Goal: Navigation & Orientation: Find specific page/section

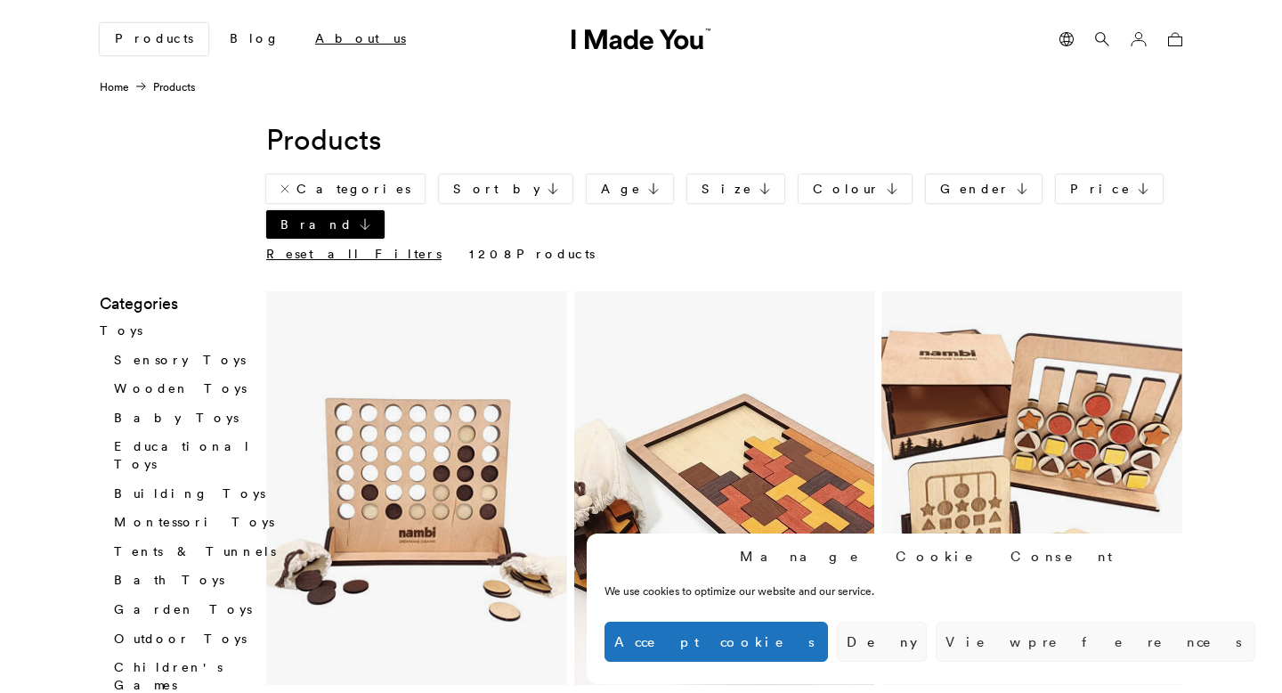
click at [301, 35] on link "About us" at bounding box center [360, 39] width 119 height 30
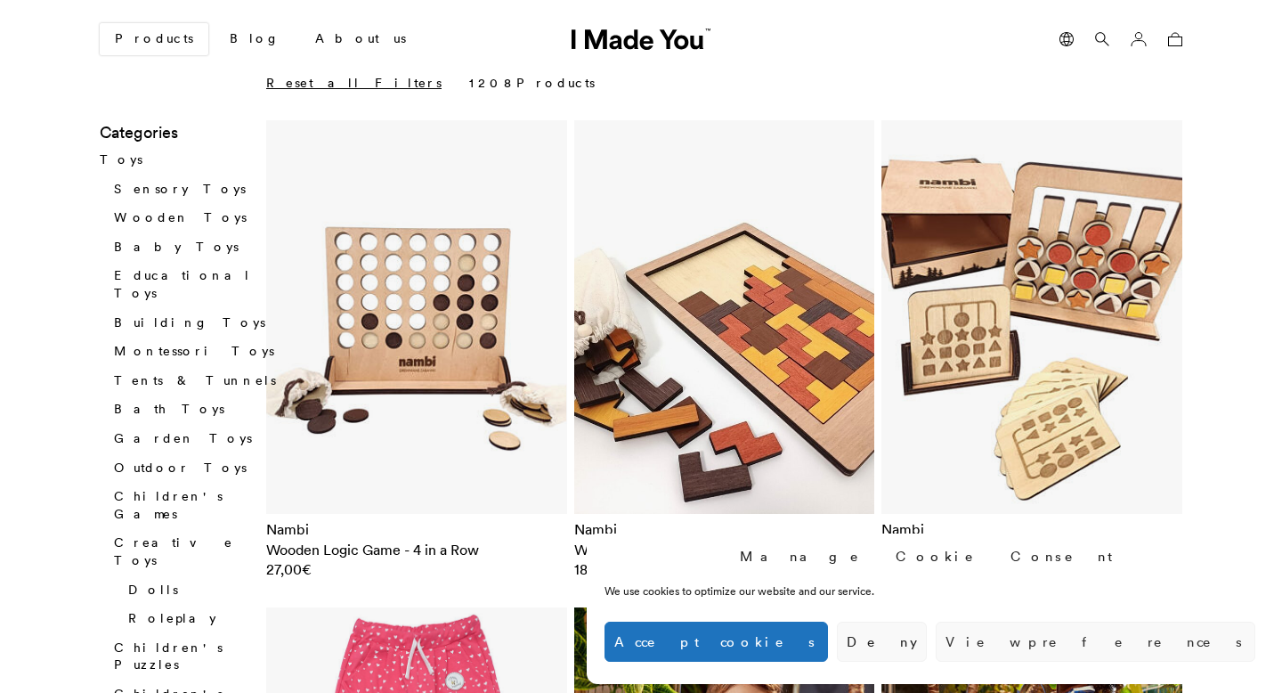
scroll to position [189, 0]
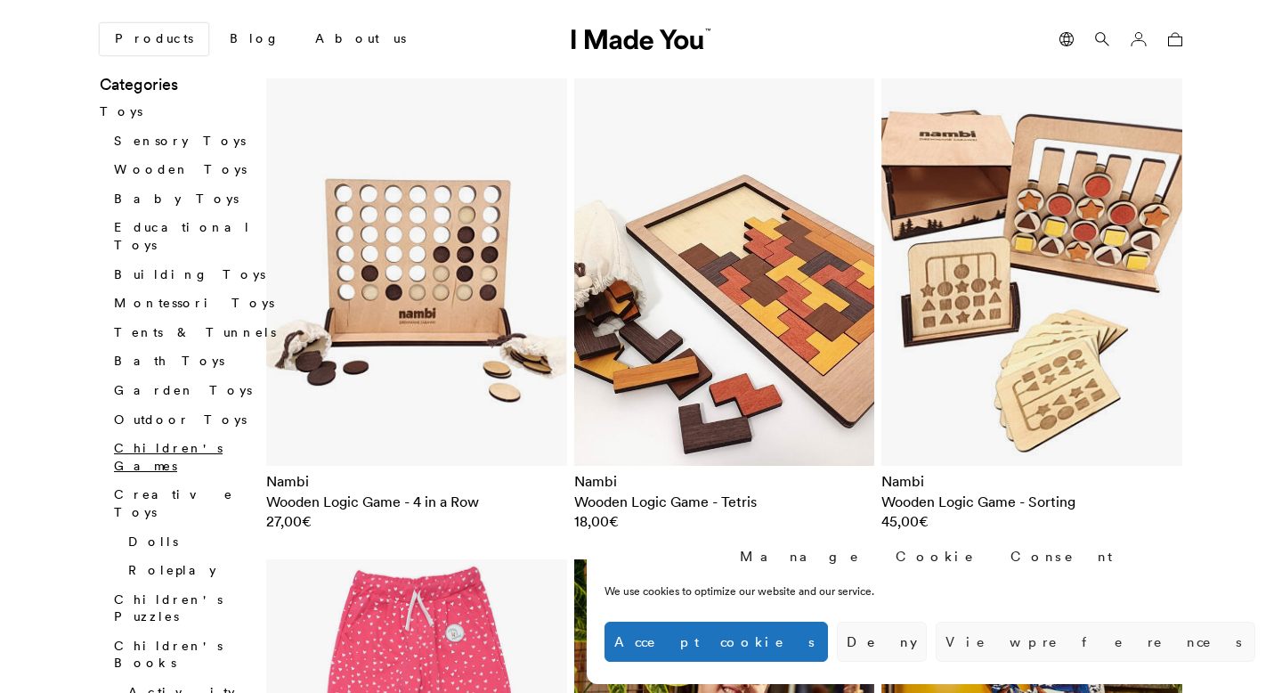
click at [125, 441] on link "Children's Games" at bounding box center [168, 458] width 109 height 34
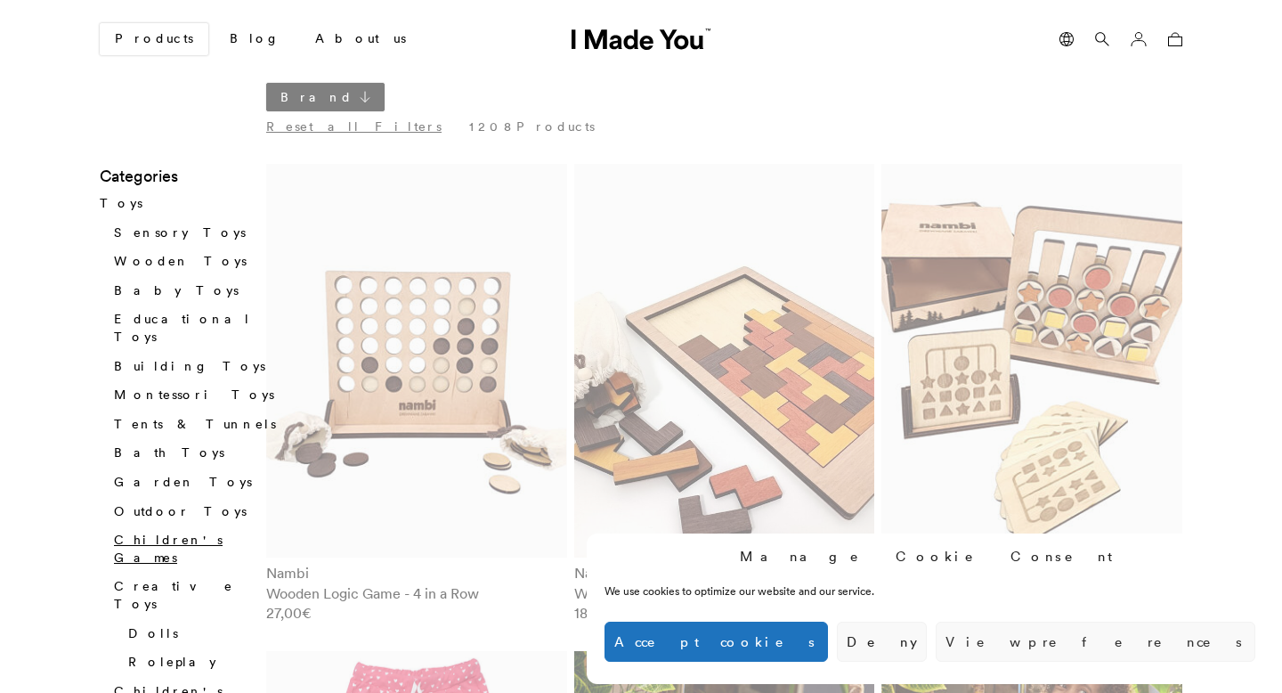
scroll to position [178, 0]
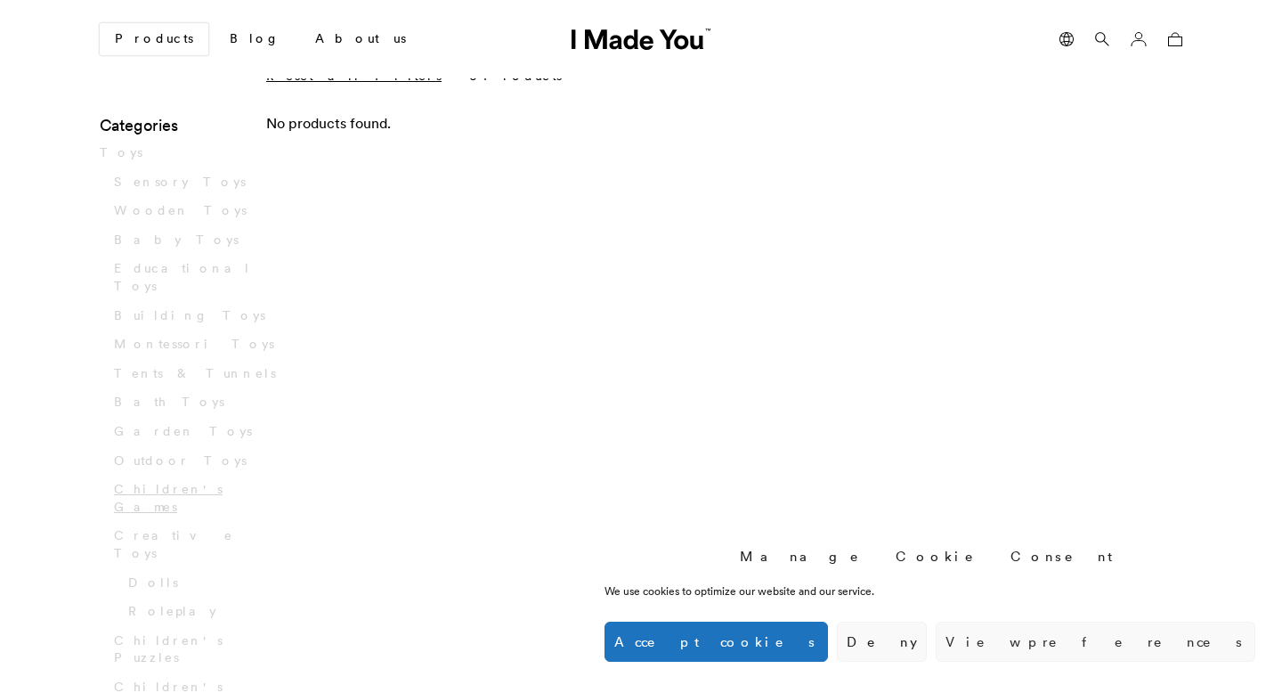
click at [927, 649] on button "Deny" at bounding box center [882, 642] width 90 height 40
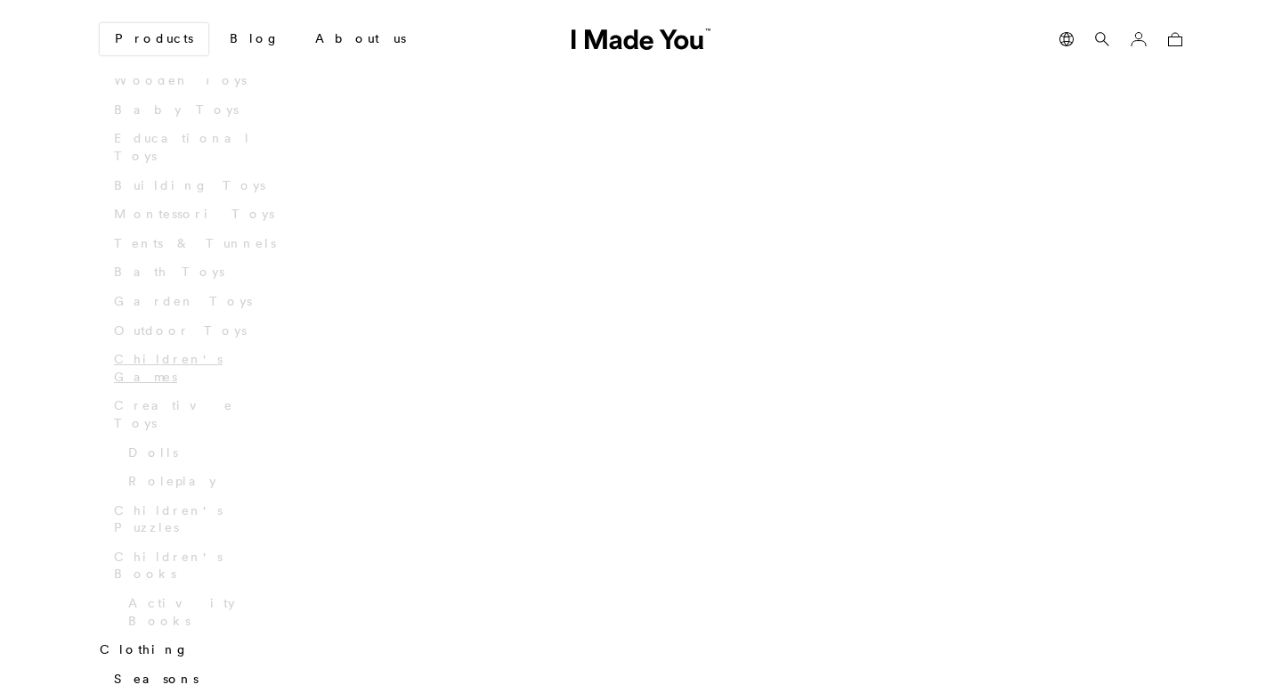
scroll to position [371, 0]
click at [162, 485] on li "Children's Books Activity Books" at bounding box center [200, 525] width 173 height 81
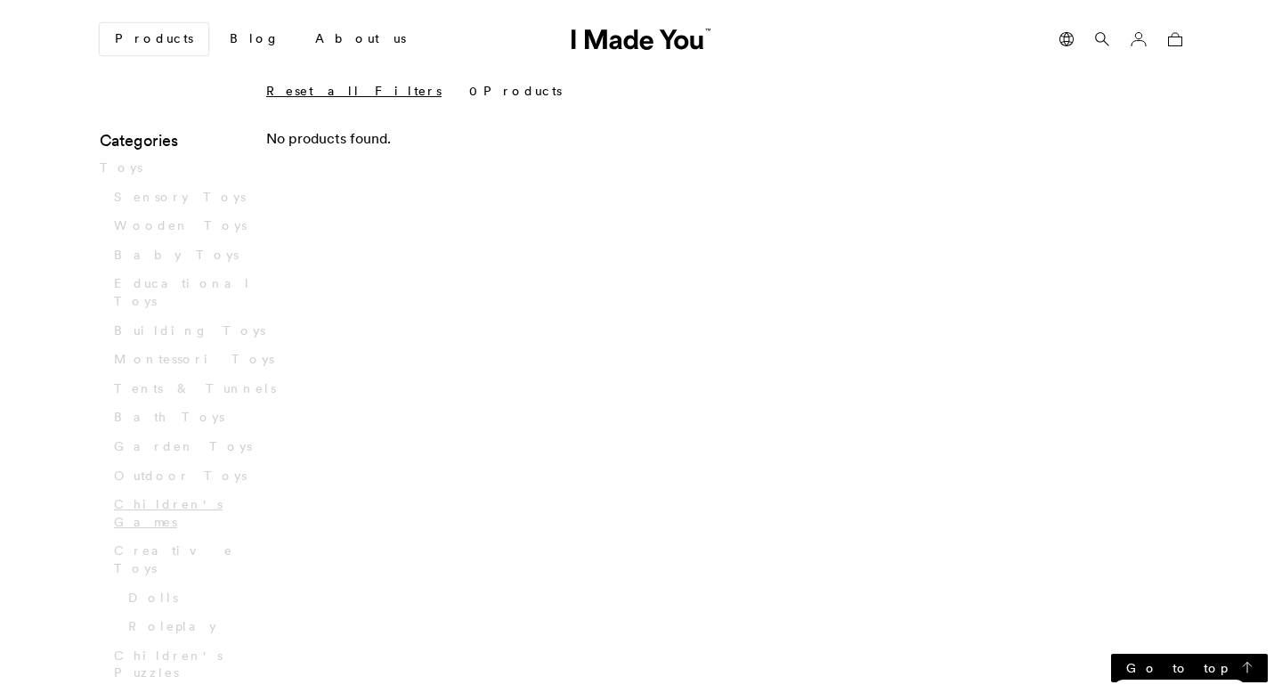
scroll to position [0, 0]
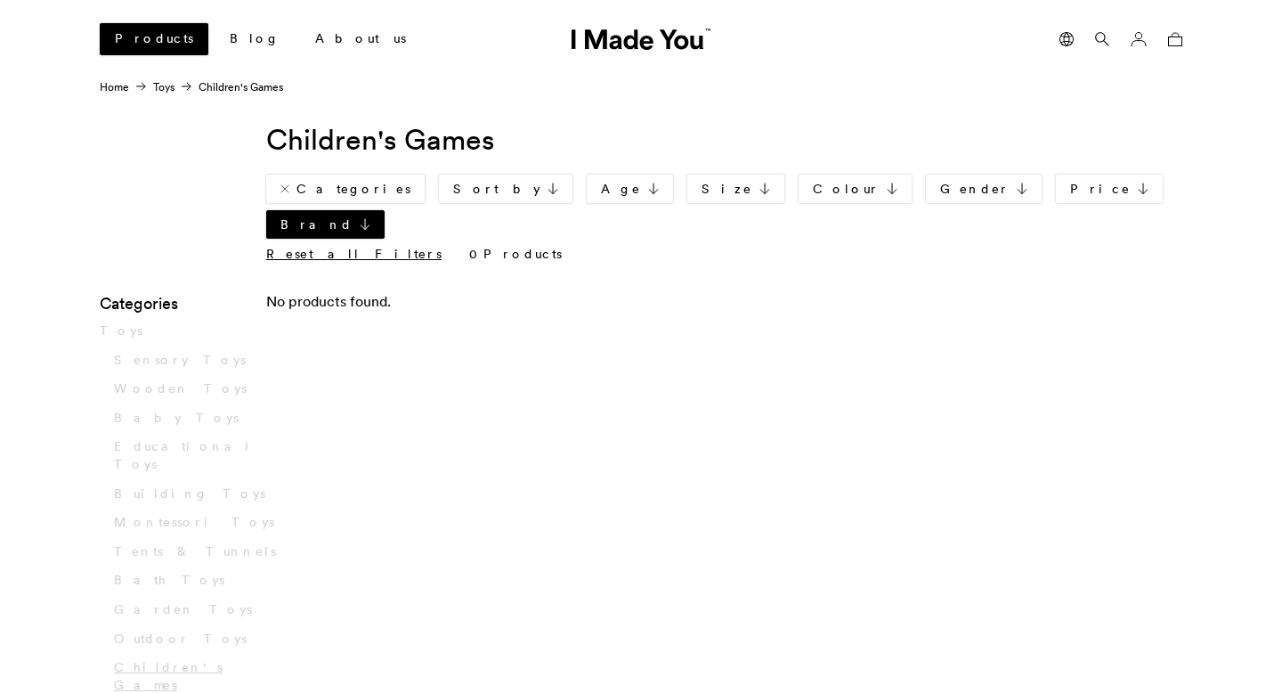
click at [153, 32] on link "Products" at bounding box center [154, 39] width 109 height 32
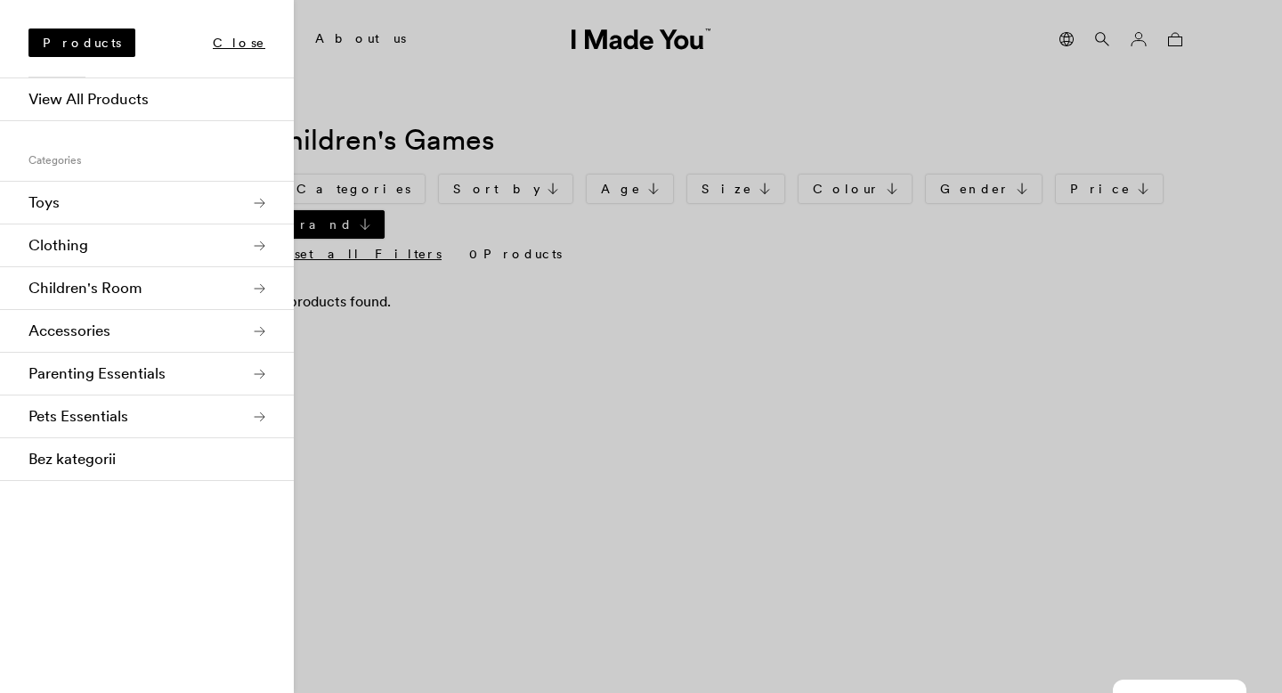
click at [157, 195] on link "Toys" at bounding box center [147, 203] width 294 height 43
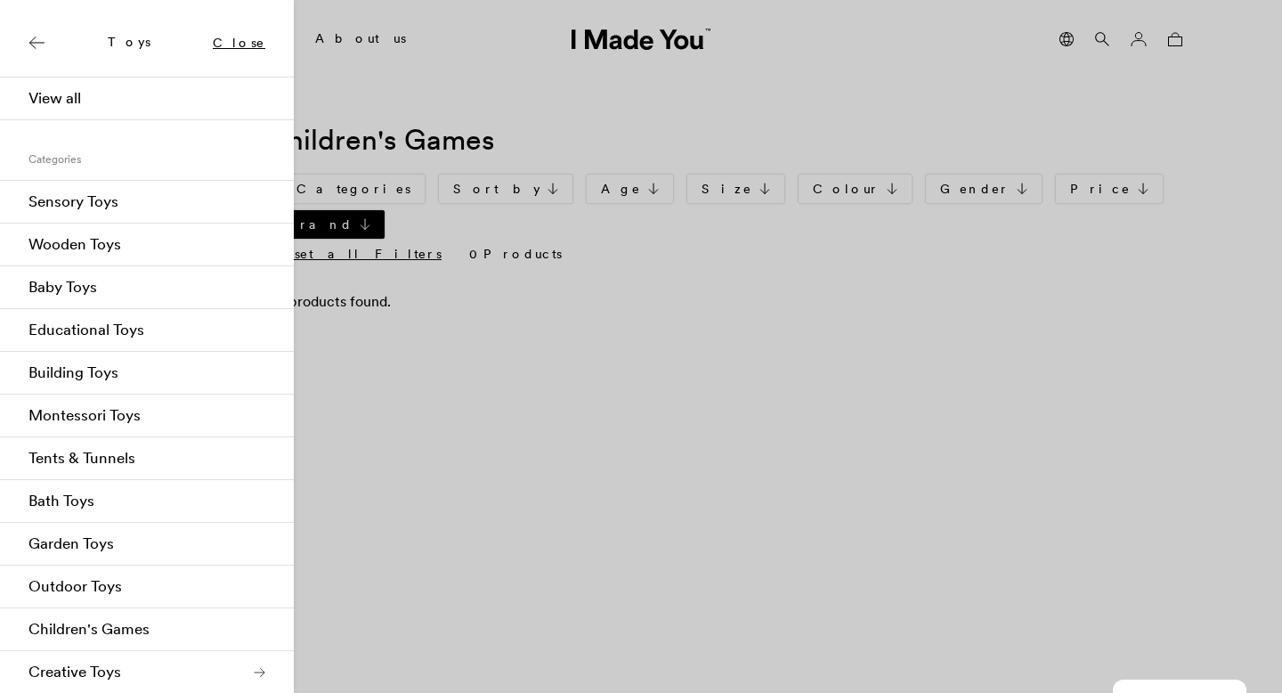
scroll to position [86, 0]
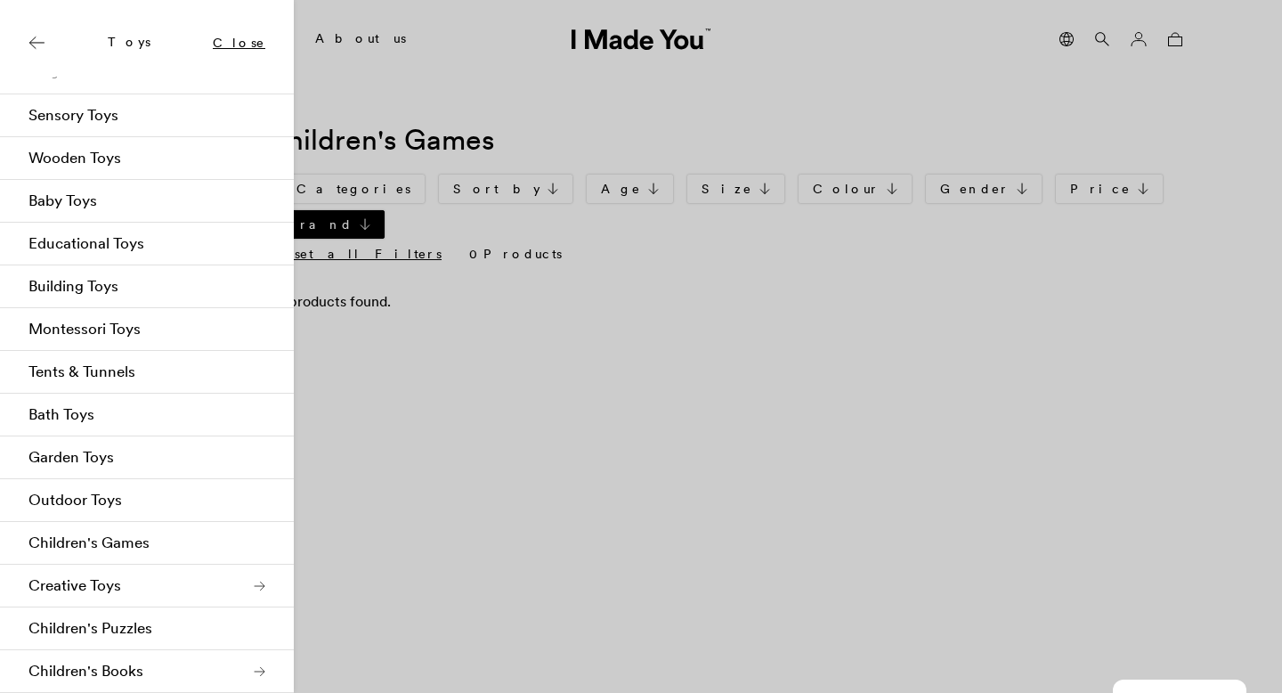
click at [113, 660] on link "Children's Books" at bounding box center [147, 671] width 294 height 43
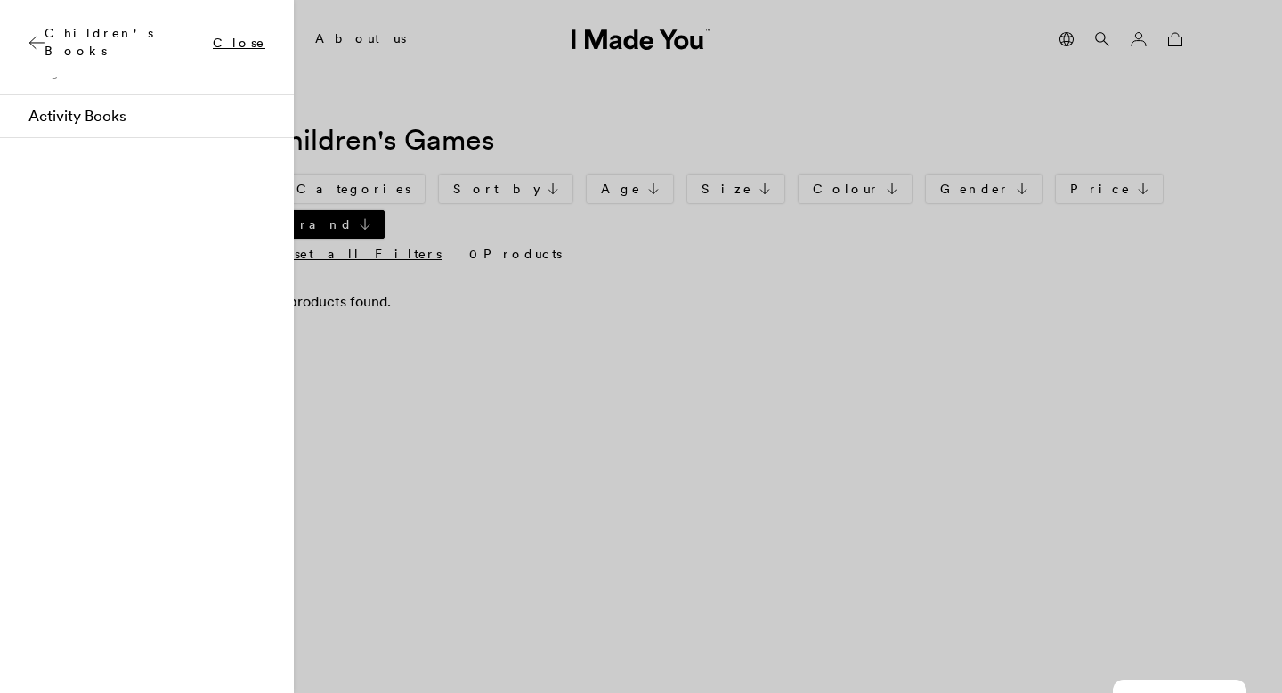
scroll to position [0, 0]
click at [69, 94] on link "View all" at bounding box center [147, 98] width 294 height 43
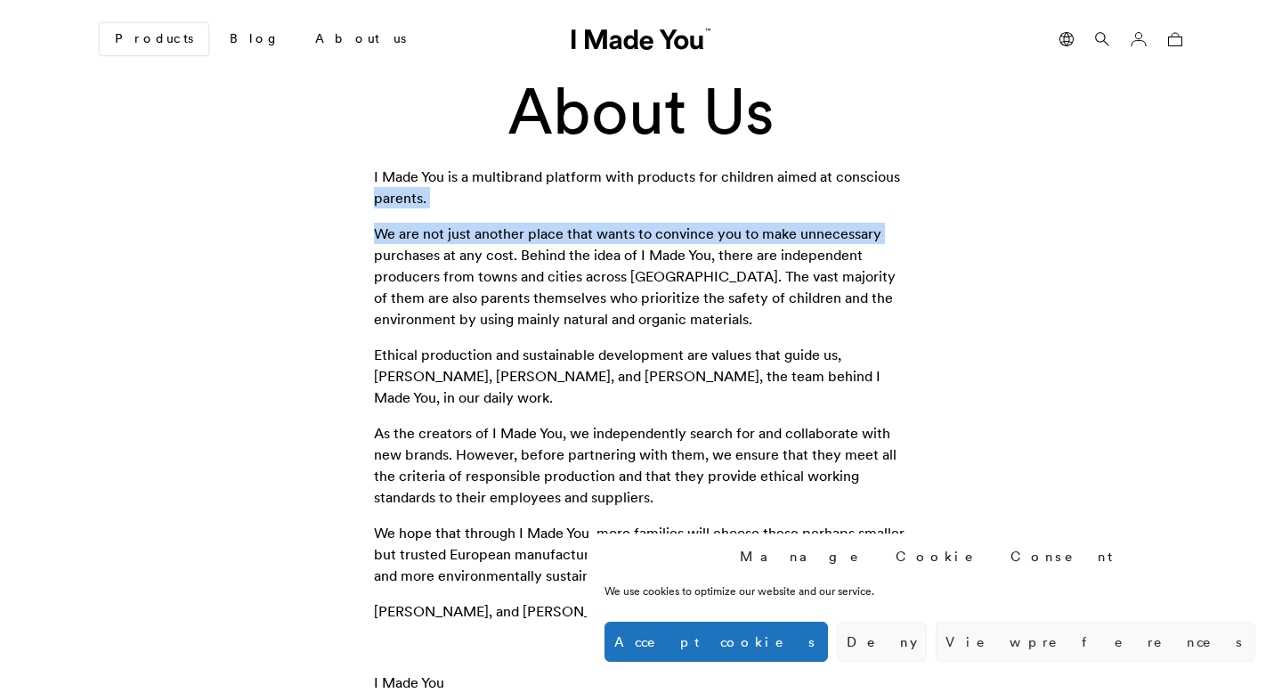
drag, startPoint x: 0, startPoint y: 0, endPoint x: 40, endPoint y: 262, distance: 264.9
click at [325, 189] on div "I Made You is a multibrand platform with products for children aimed at conscio…" at bounding box center [641, 501] width 720 height 670
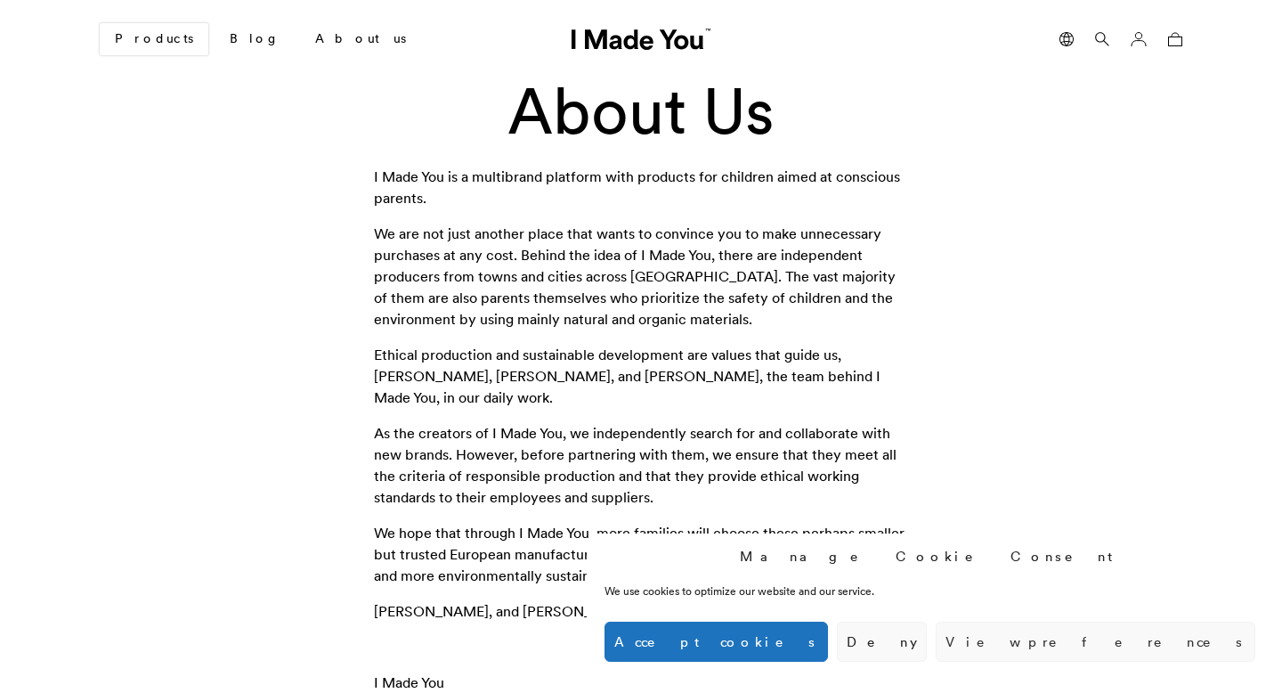
click at [399, 189] on p "I Made You is a multibrand platform with products for children aimed at conscio…" at bounding box center [641, 187] width 534 height 43
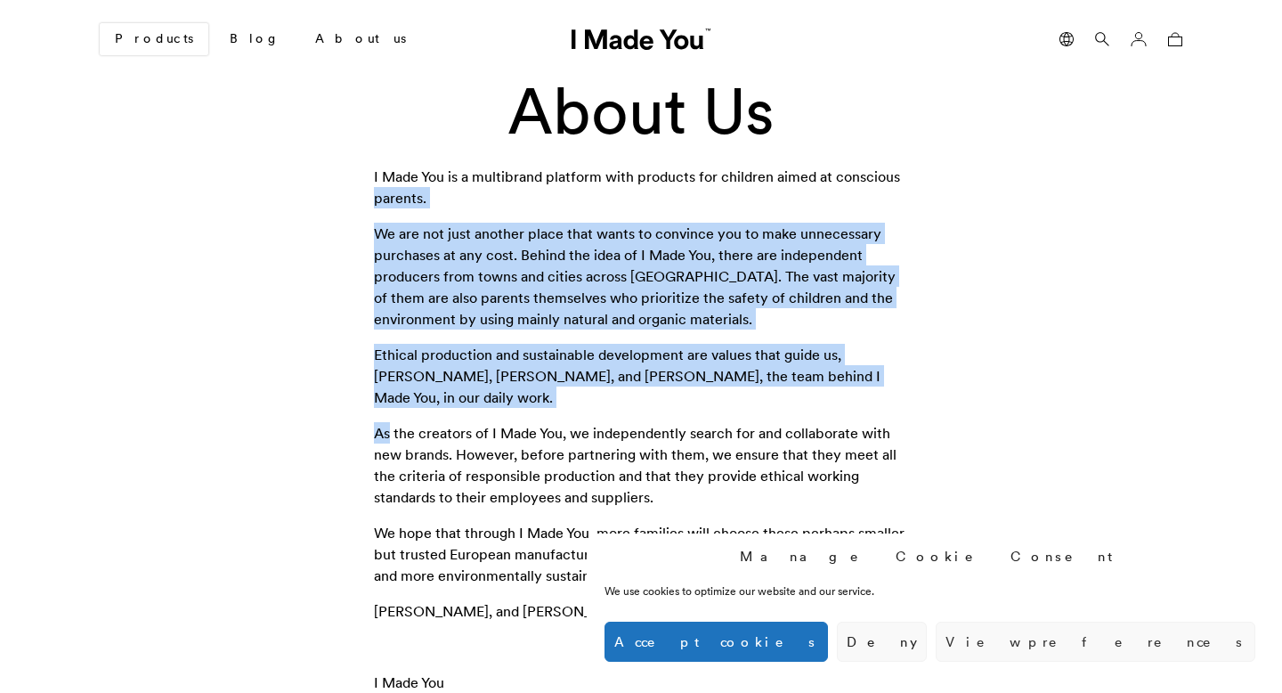
drag, startPoint x: 399, startPoint y: 189, endPoint x: 373, endPoint y: 419, distance: 232.1
click at [373, 419] on div "I Made You is a multibrand platform with products for children aimed at conscio…" at bounding box center [641, 501] width 720 height 670
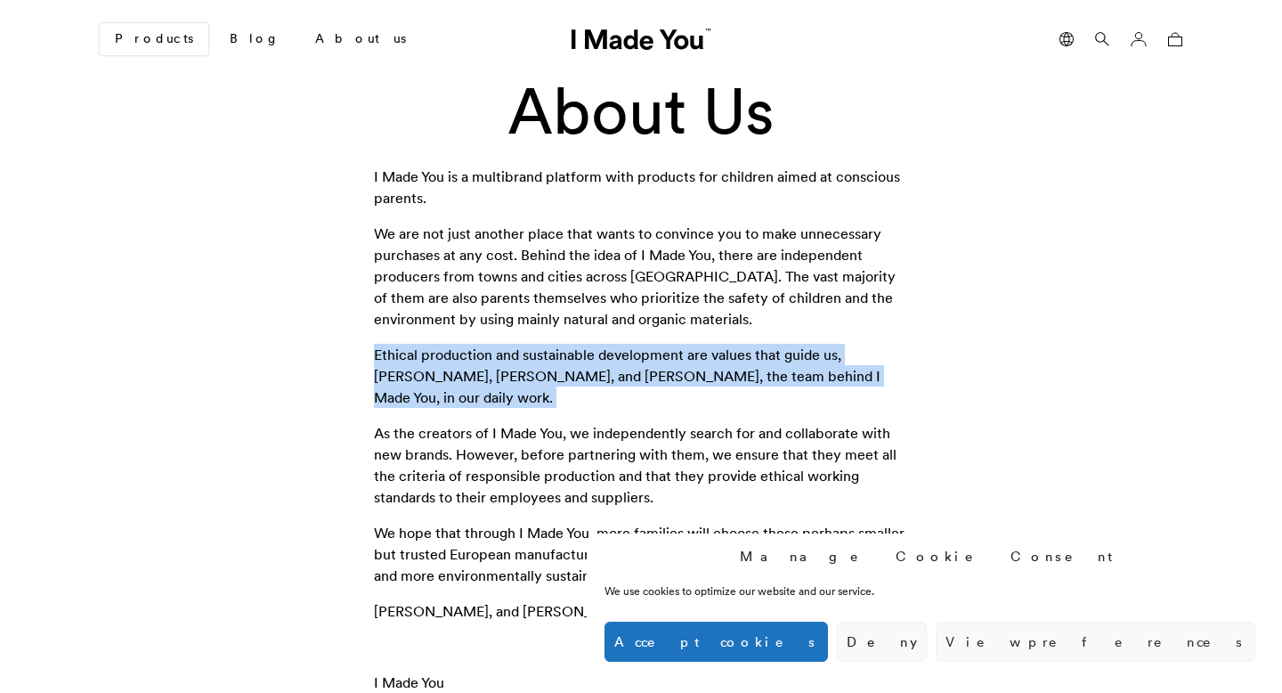
drag, startPoint x: 370, startPoint y: 399, endPoint x: 368, endPoint y: 341, distance: 57.9
click at [368, 341] on div "I Made You is a multibrand platform with products for children aimed at conscio…" at bounding box center [641, 501] width 720 height 670
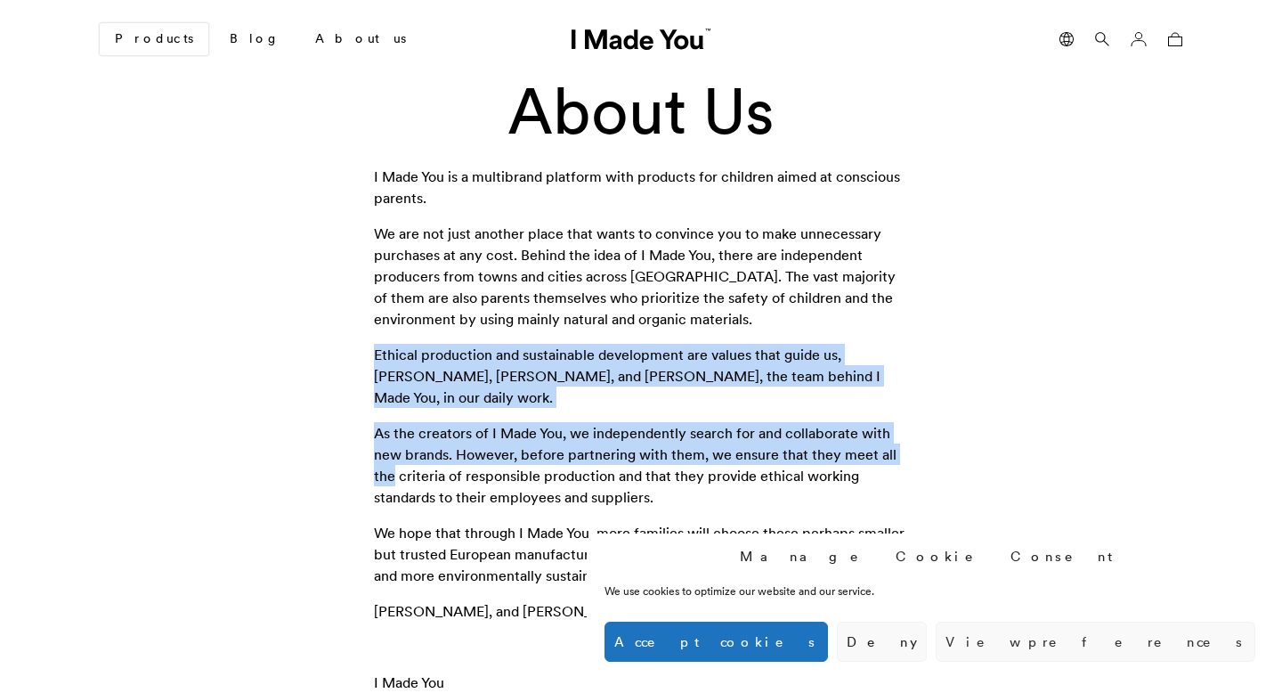
drag, startPoint x: 368, startPoint y: 341, endPoint x: 362, endPoint y: 445, distance: 104.3
click at [362, 445] on div "I Made You is a multibrand platform with products for children aimed at conscio…" at bounding box center [641, 501] width 720 height 670
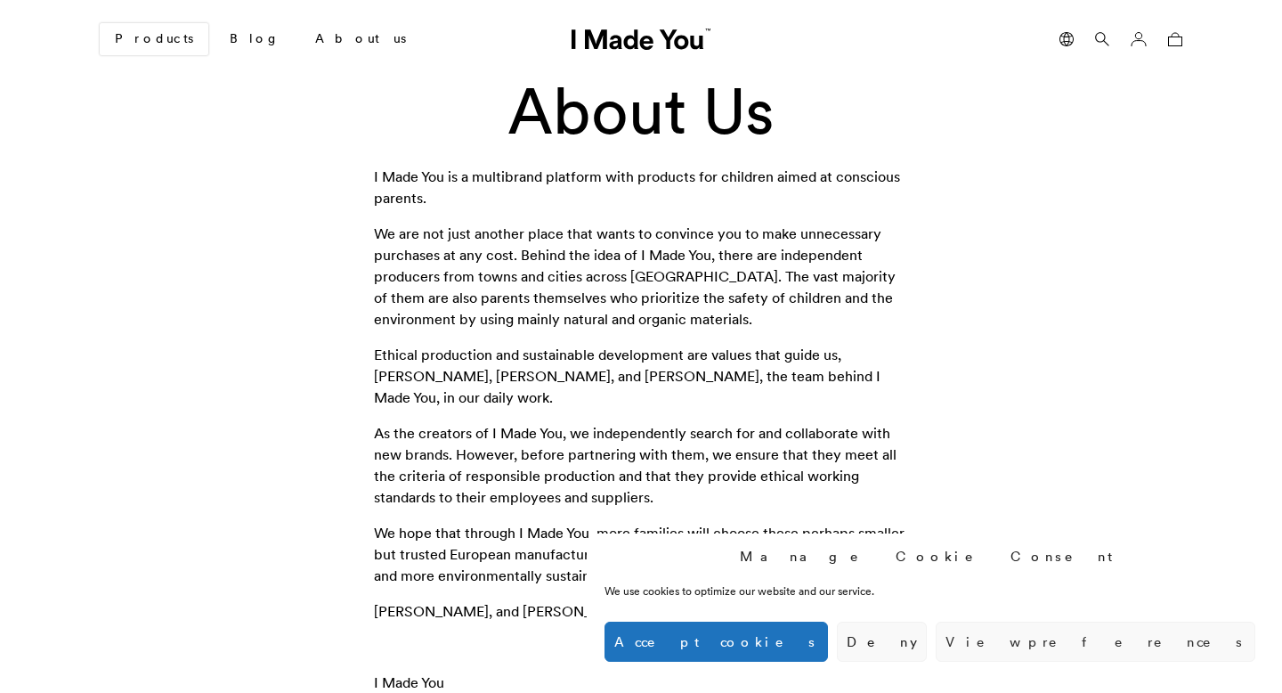
drag, startPoint x: 362, startPoint y: 419, endPoint x: 359, endPoint y: 348, distance: 71.3
click at [359, 348] on div "I Made You is a multibrand platform with products for children aimed at conscio…" at bounding box center [641, 501] width 720 height 670
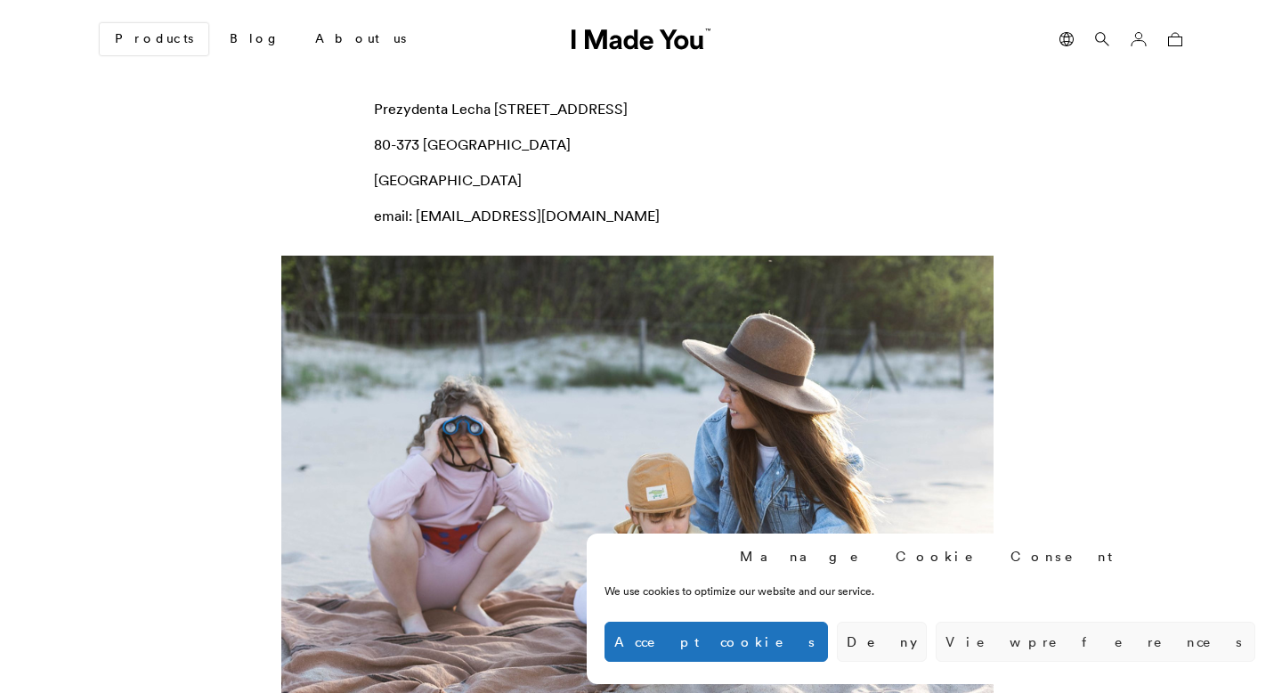
scroll to position [912, 0]
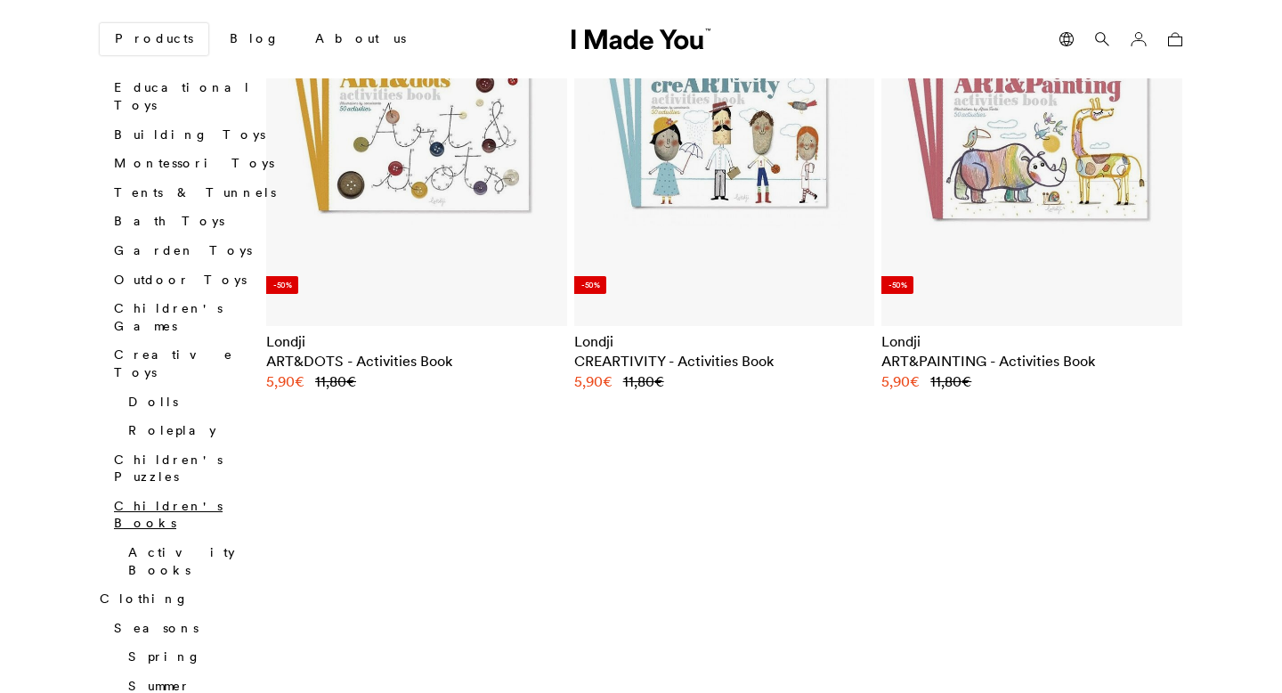
scroll to position [703, 0]
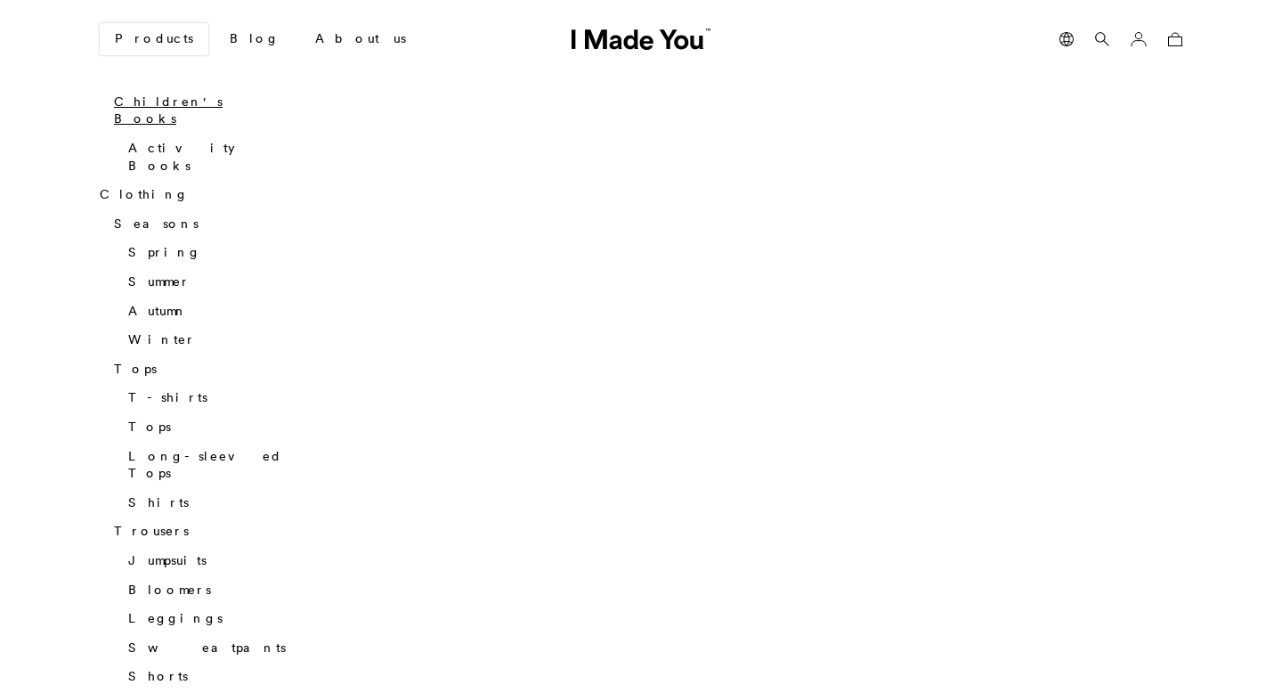
click at [160, 361] on li "Tops T-shirts Tops Long-sleeved Tops Shirts" at bounding box center [200, 436] width 173 height 151
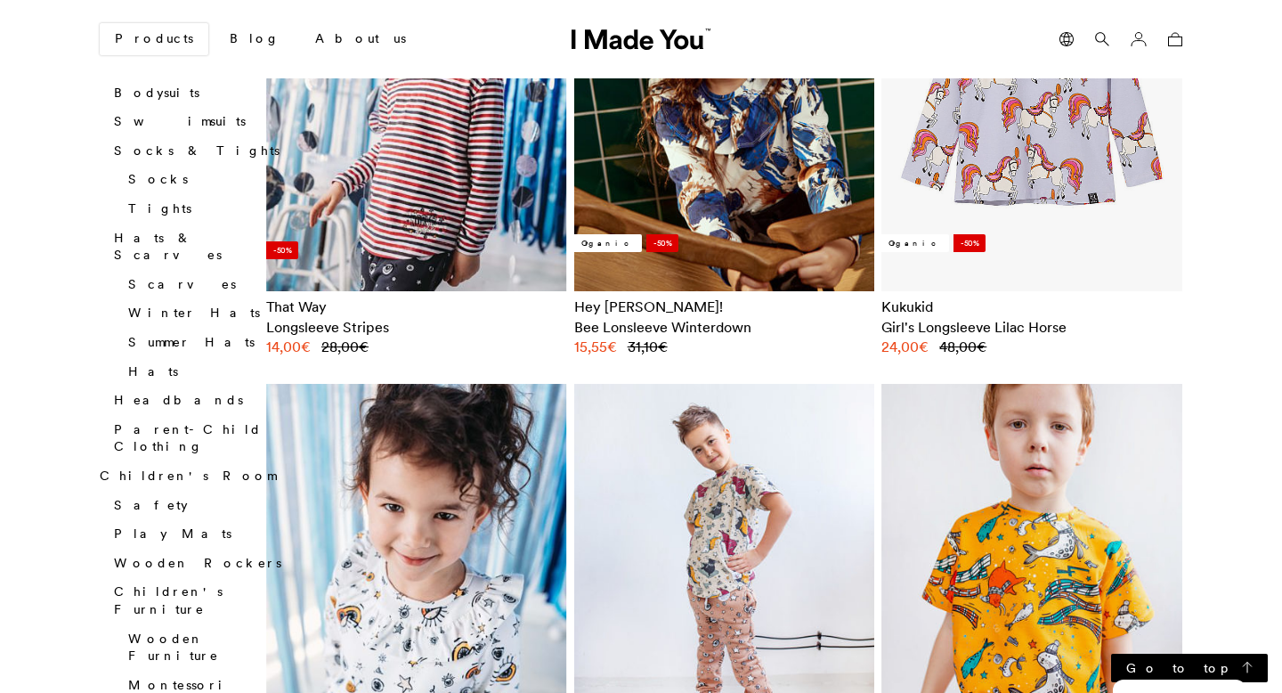
scroll to position [1781, 0]
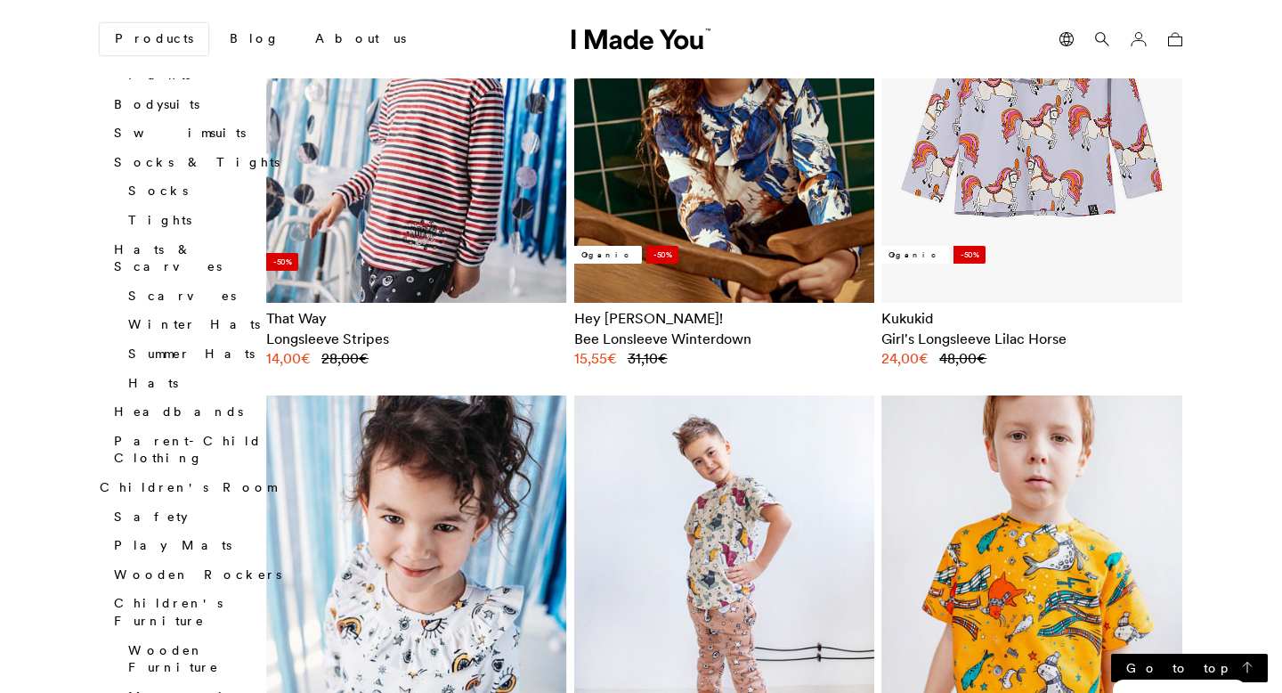
drag, startPoint x: 52, startPoint y: 476, endPoint x: 69, endPoint y: 335, distance: 142.7
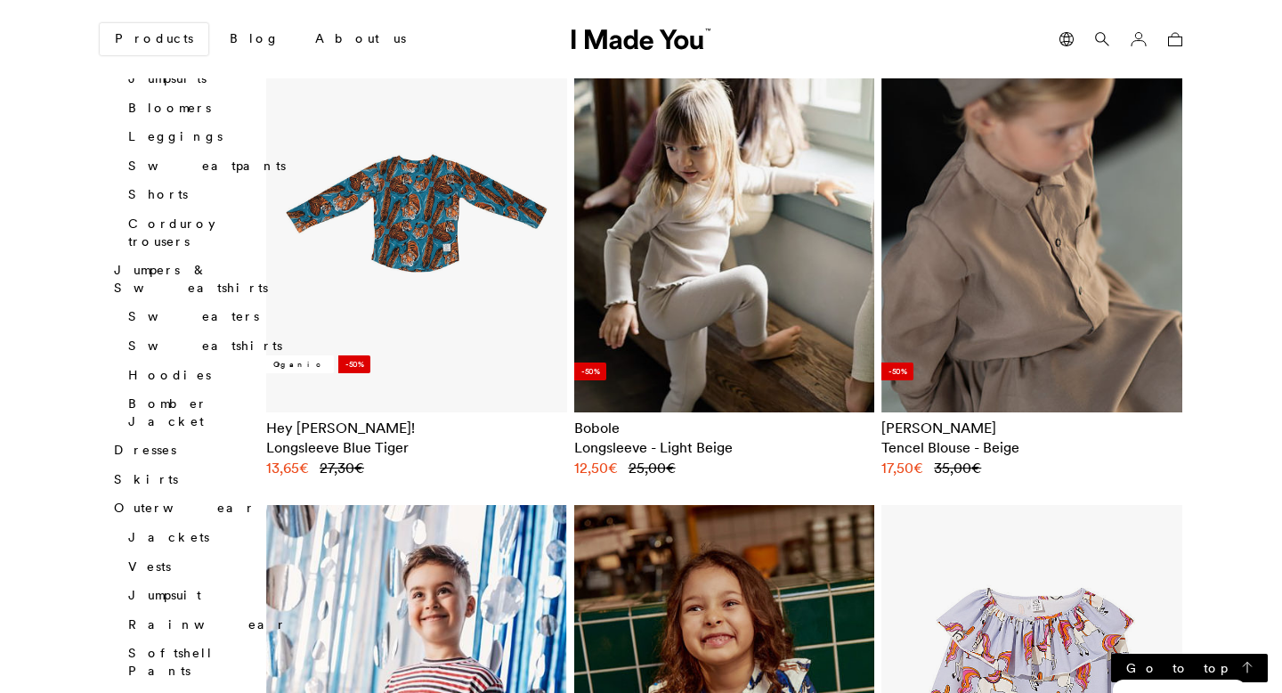
scroll to position [1179, 0]
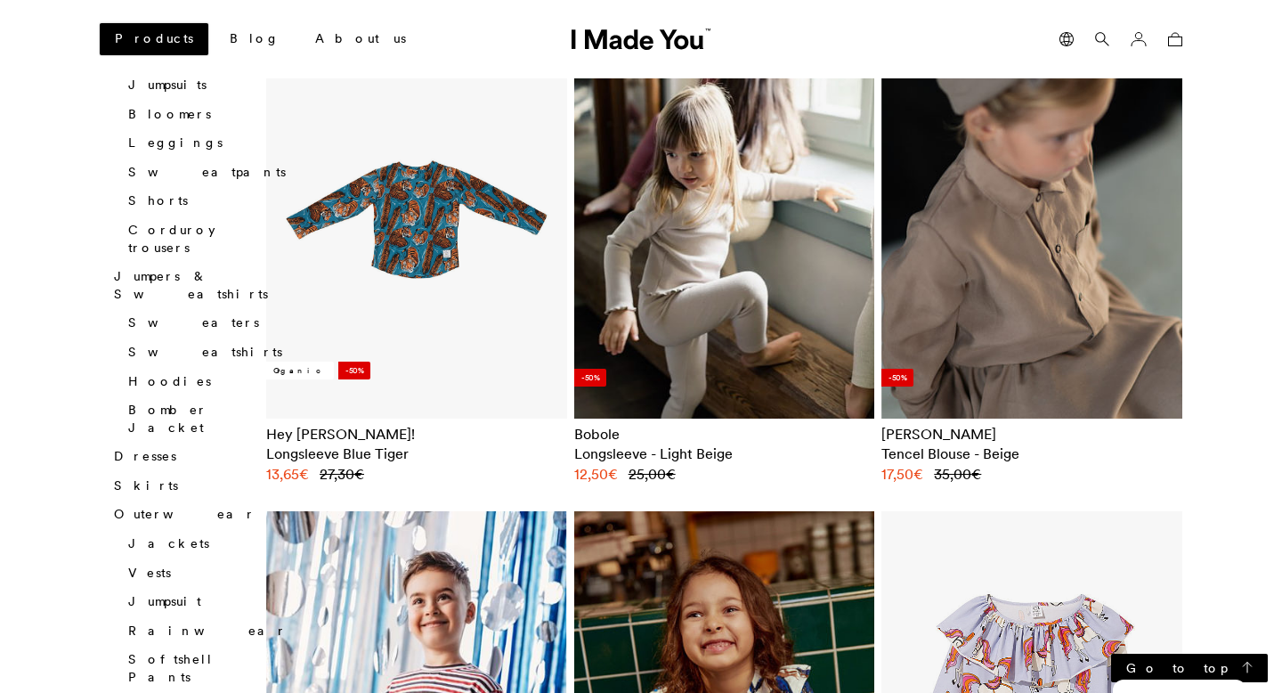
click at [138, 29] on link "Products" at bounding box center [154, 39] width 109 height 32
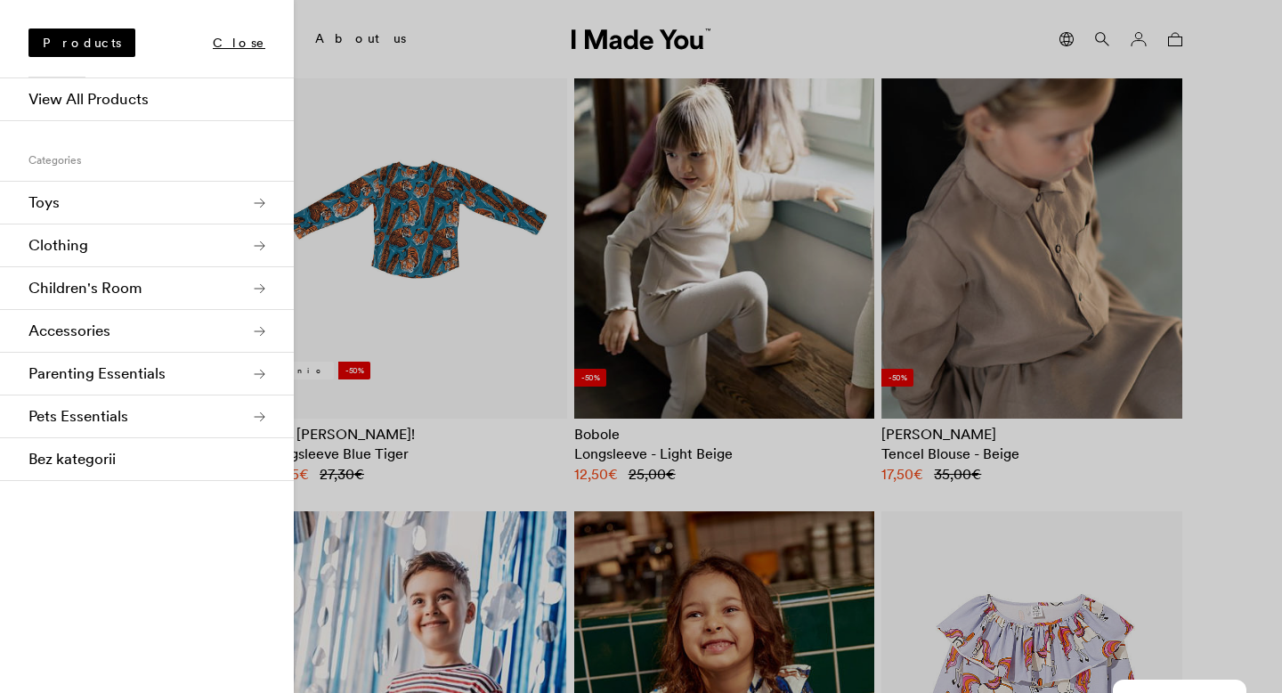
click at [253, 290] on link "Children's Room" at bounding box center [147, 288] width 294 height 43
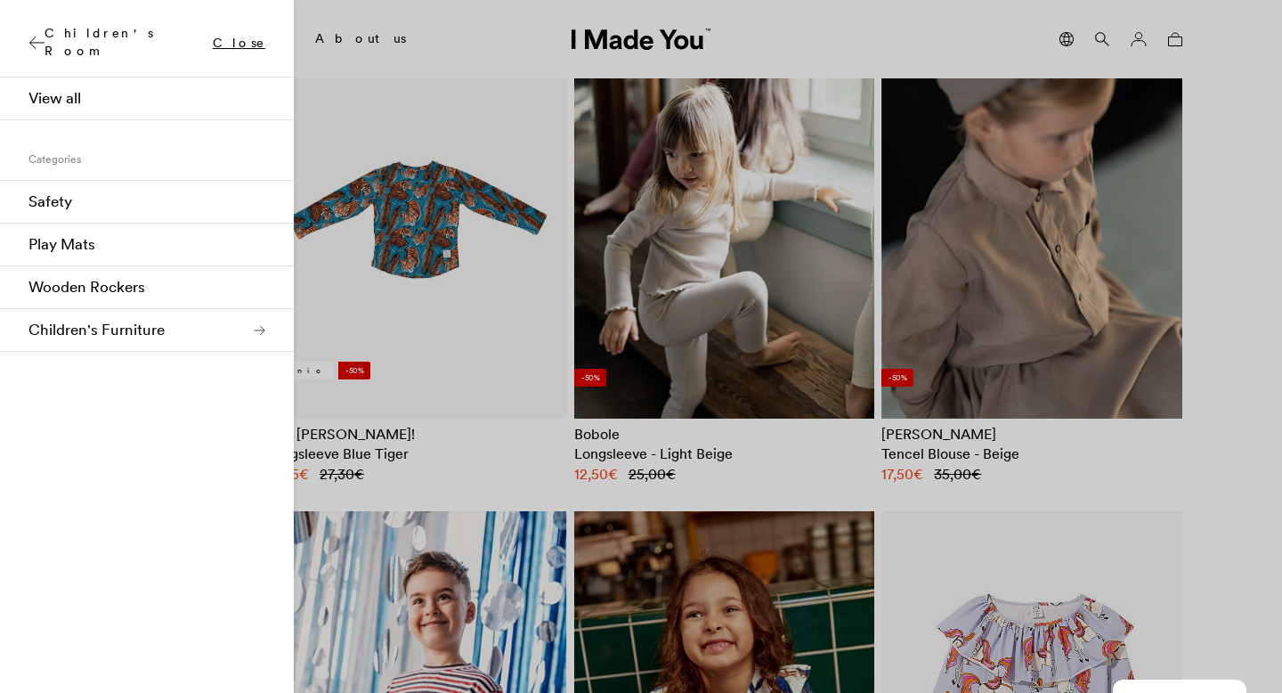
click at [48, 39] on div "Children's Room Close" at bounding box center [147, 35] width 294 height 71
click at [43, 39] on icon at bounding box center [36, 43] width 16 height 14
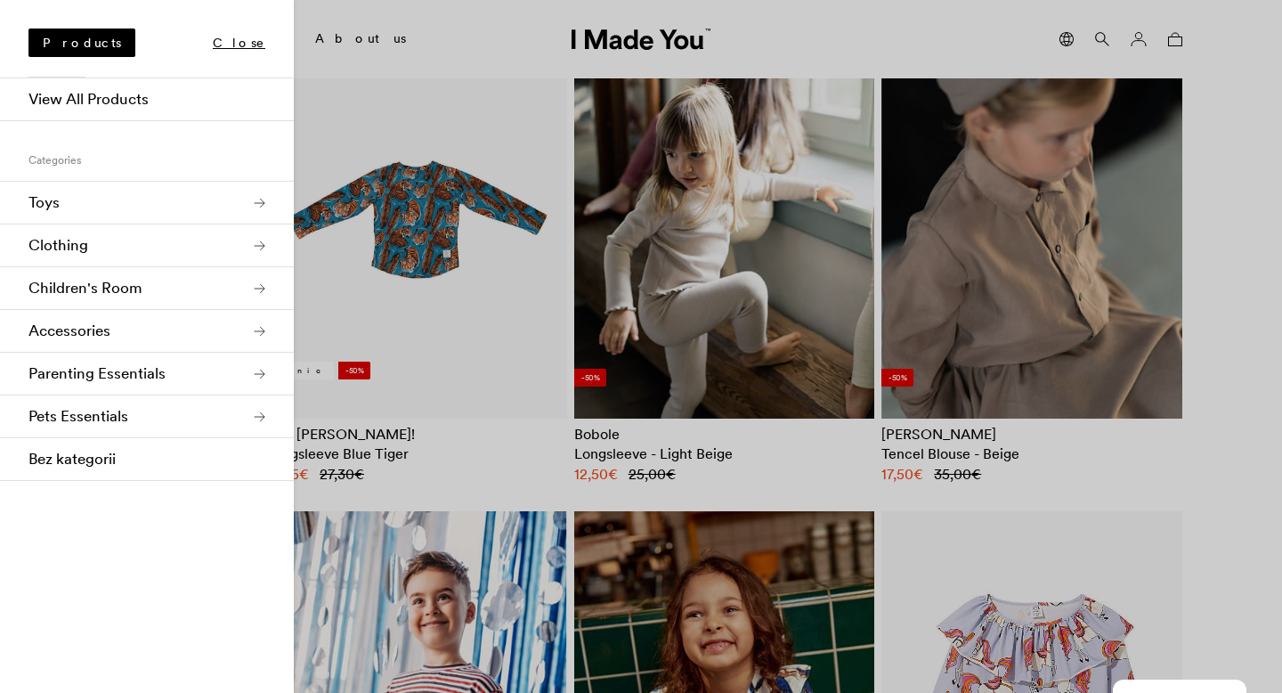
click at [191, 328] on link "Accessories" at bounding box center [147, 331] width 294 height 43
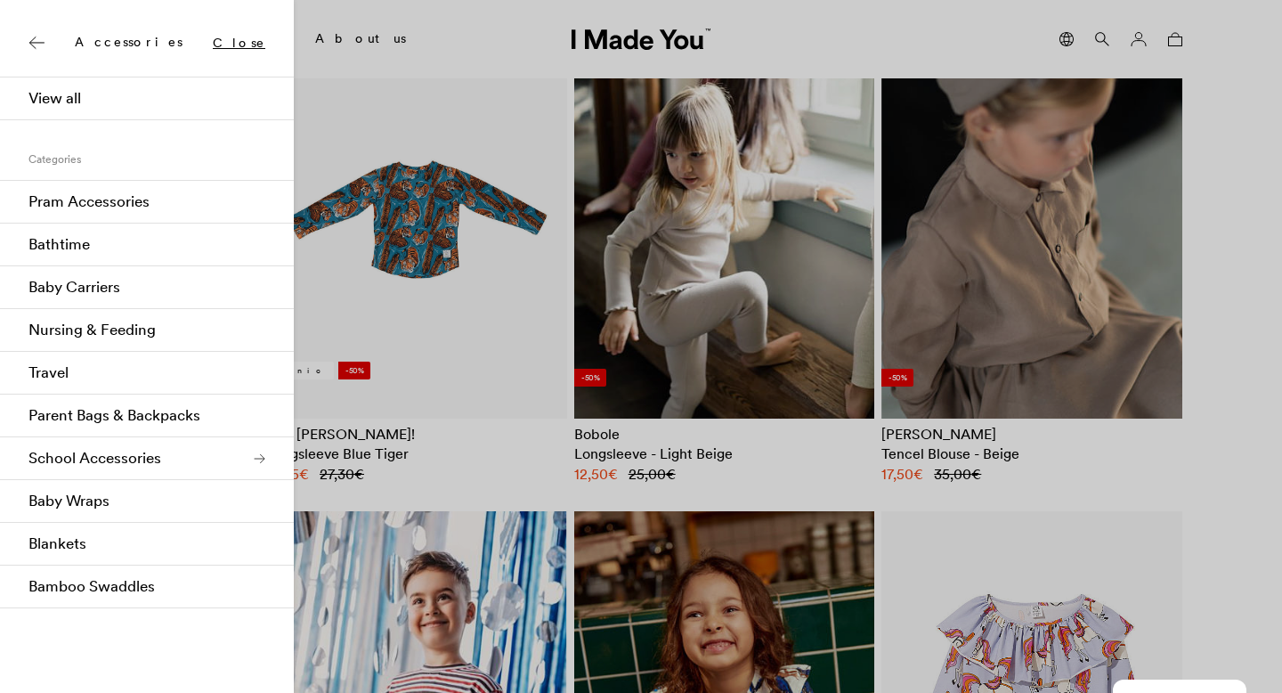
click at [134, 455] on link "School Accessories" at bounding box center [147, 458] width 294 height 43
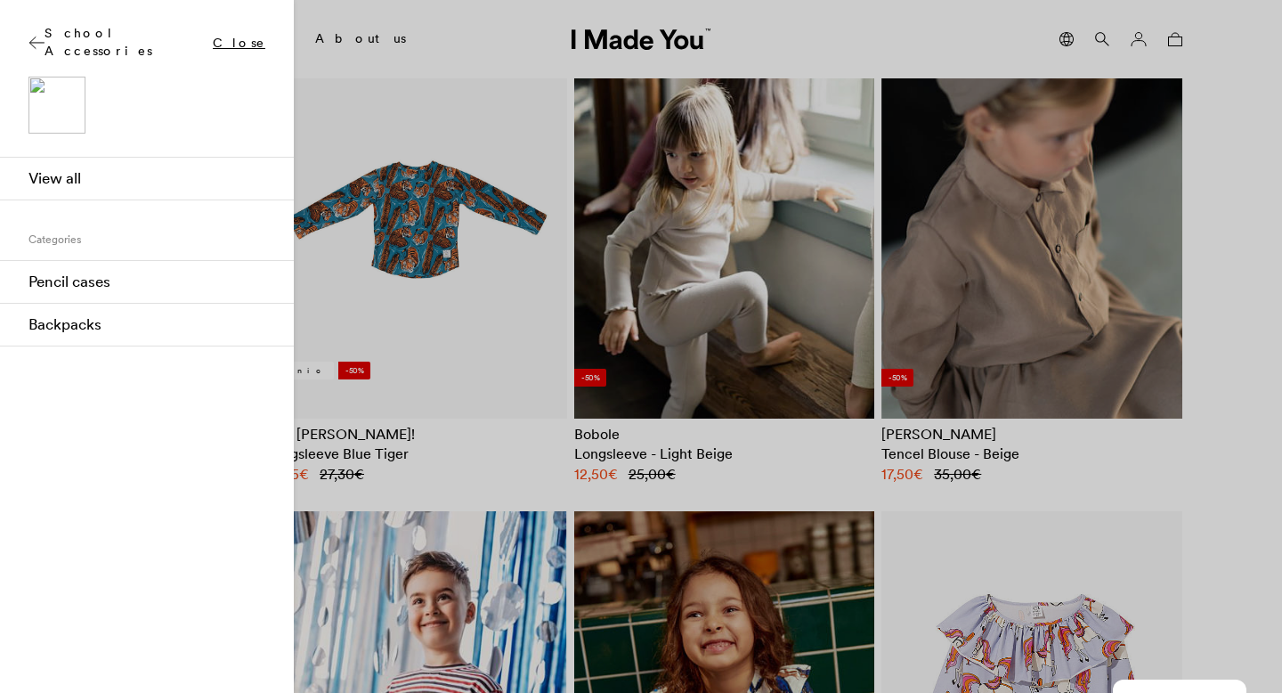
click at [40, 37] on icon at bounding box center [36, 43] width 16 height 14
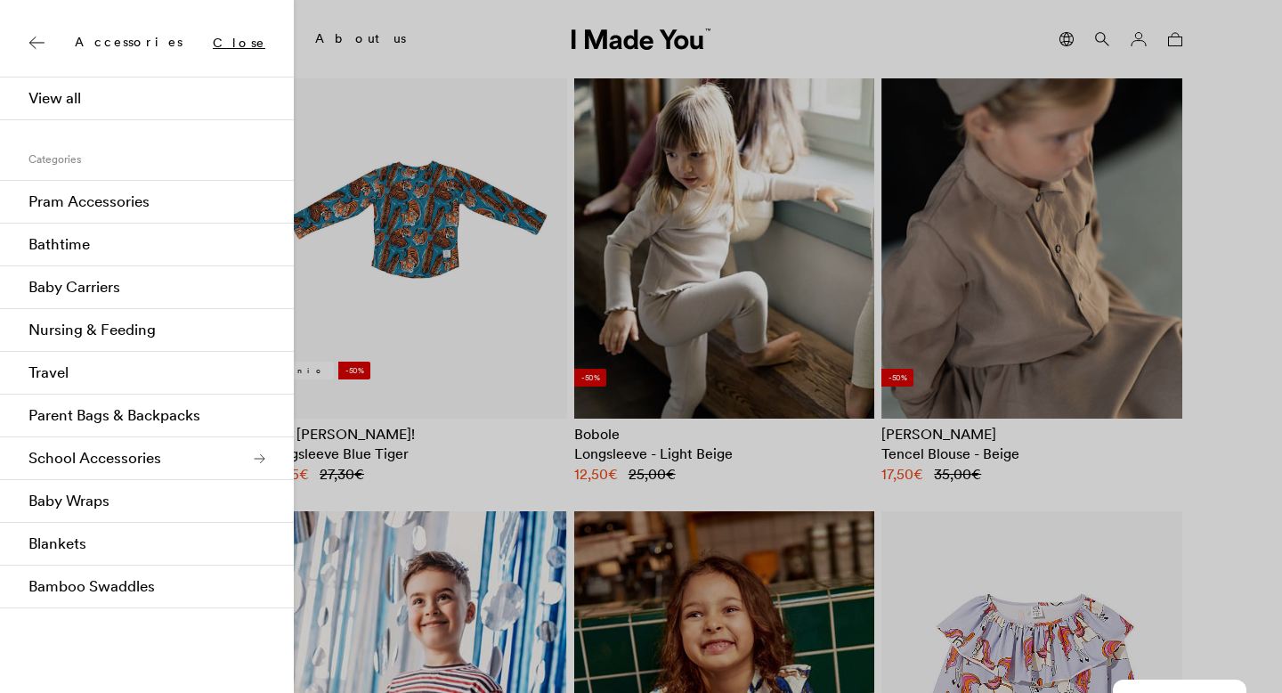
click at [41, 37] on icon at bounding box center [36, 43] width 16 height 14
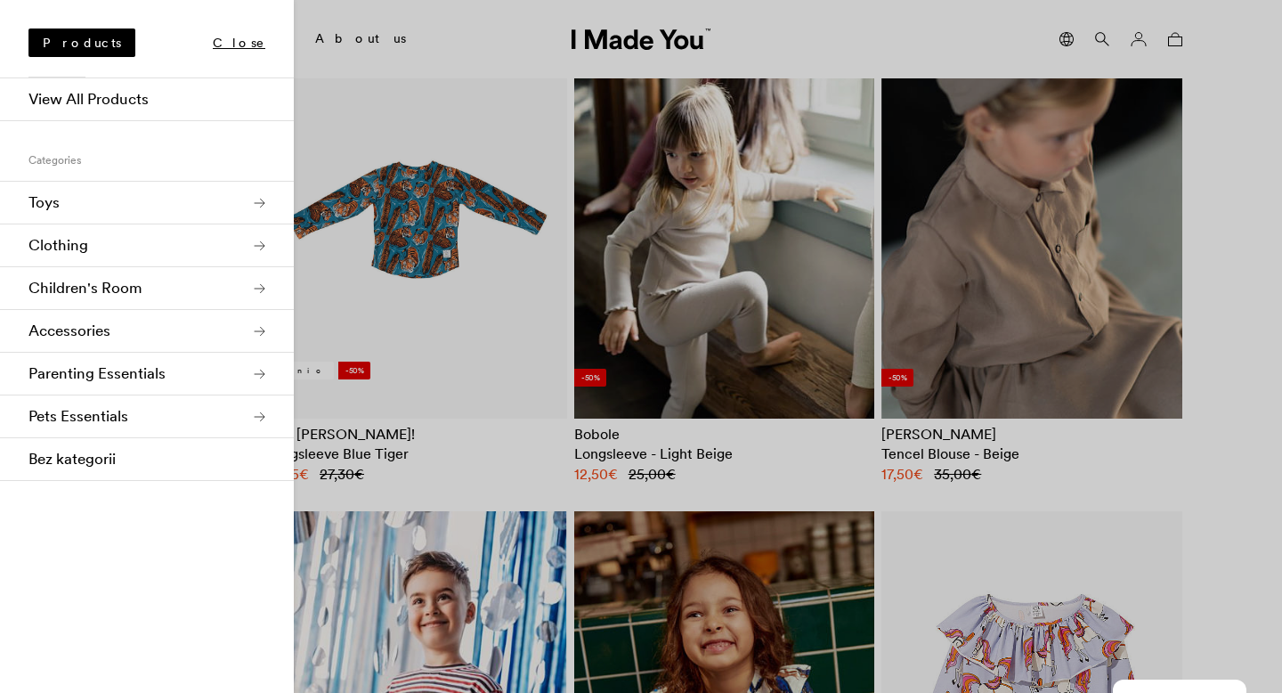
click at [113, 340] on link "Accessories" at bounding box center [147, 331] width 294 height 43
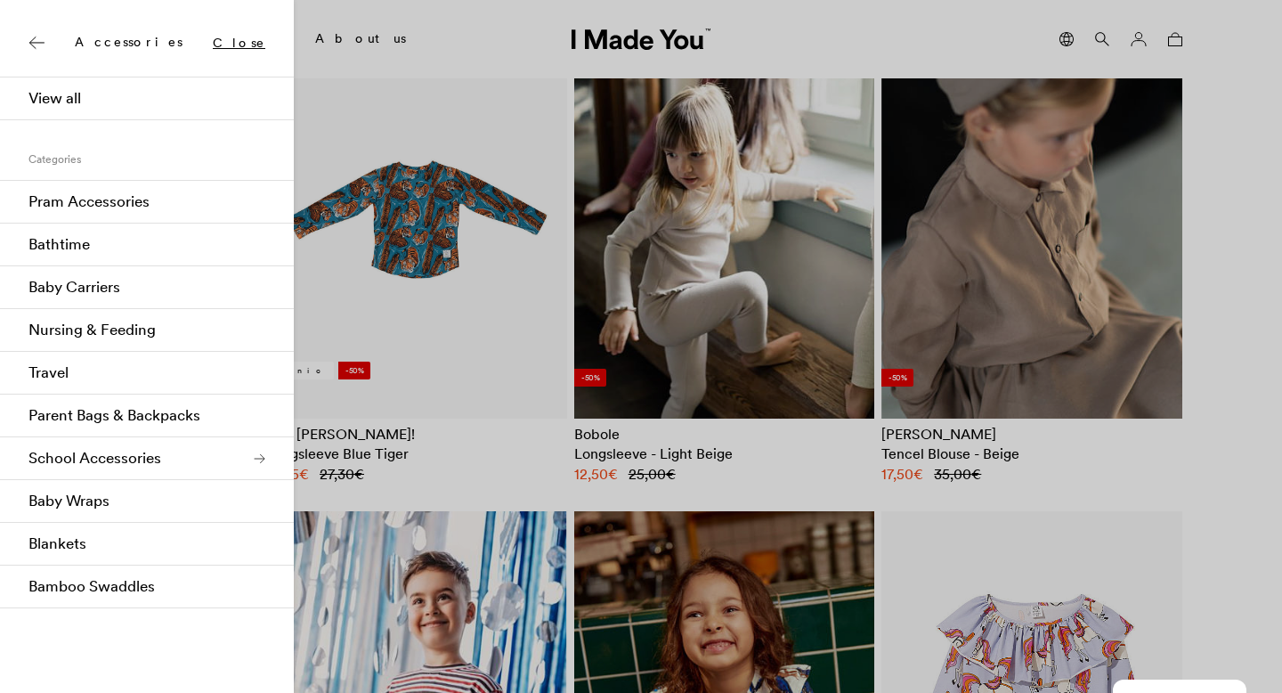
click at [83, 331] on link "Nursing & Feeding" at bounding box center [147, 330] width 294 height 43
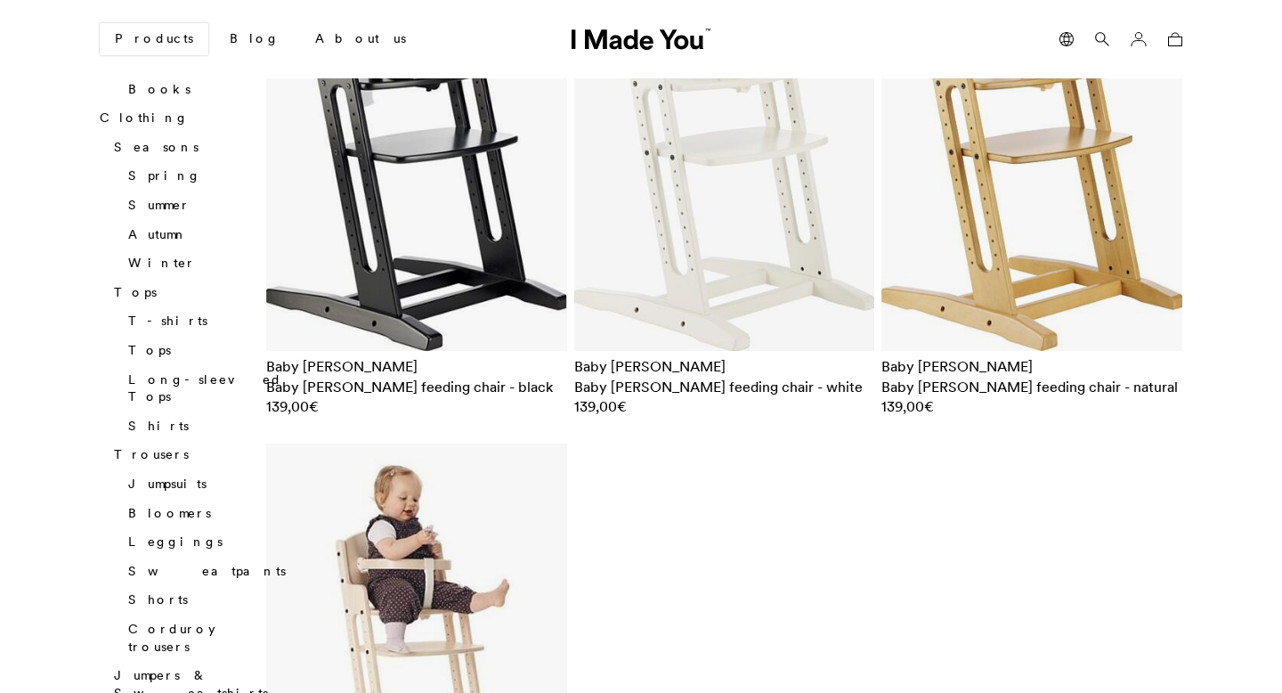
scroll to position [3110, 0]
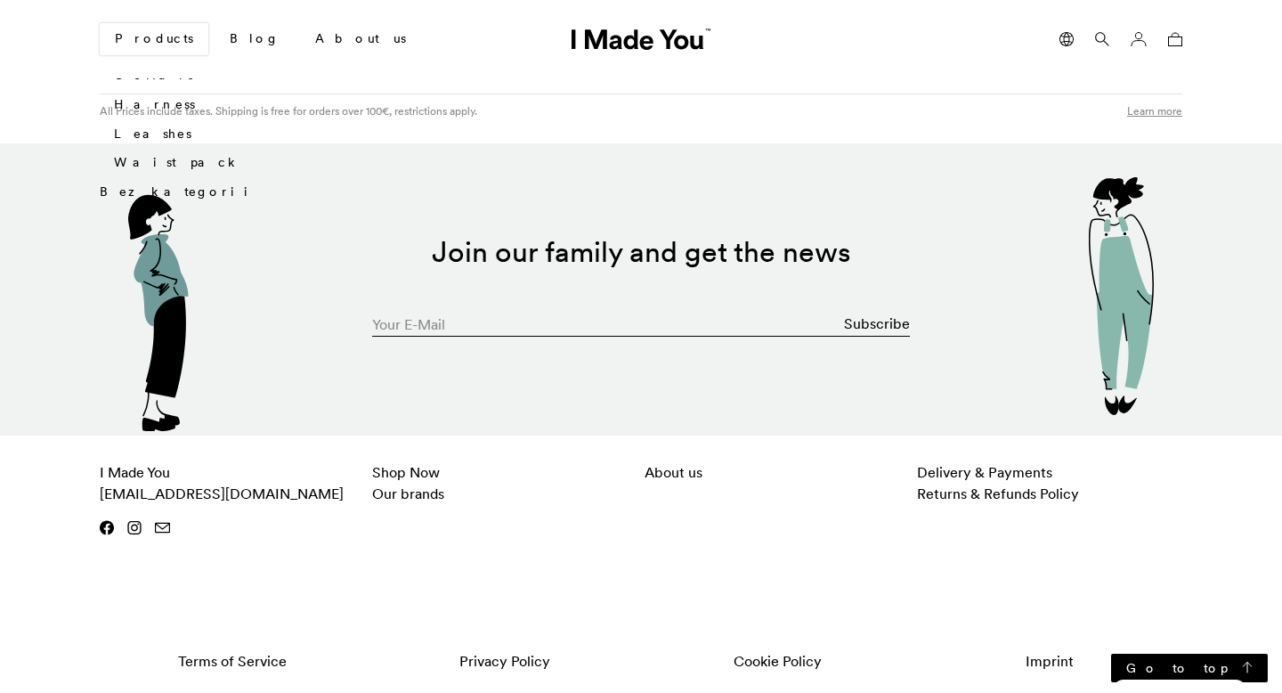
click at [137, 526] on icon at bounding box center [133, 527] width 13 height 13
